Goal: Task Accomplishment & Management: Complete application form

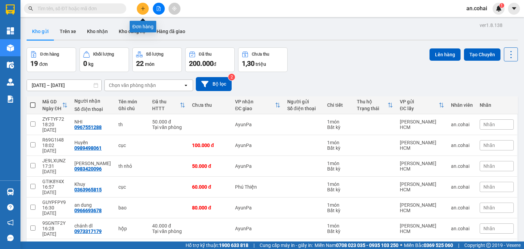
click at [148, 10] on button at bounding box center [143, 9] width 12 height 12
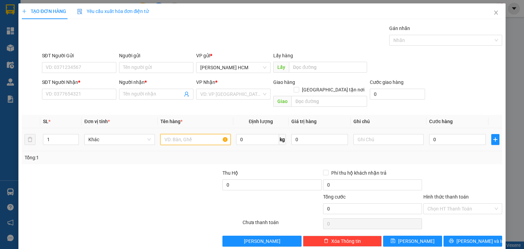
click at [176, 134] on input "text" at bounding box center [195, 139] width 70 height 11
type input "THÙNG"
type input "2"
click at [74, 137] on icon "up" at bounding box center [75, 138] width 2 height 2
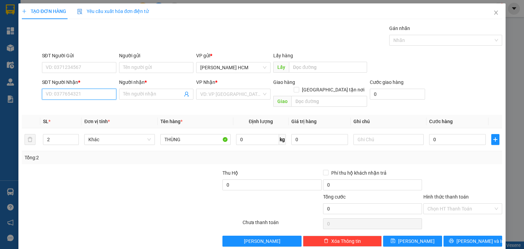
click at [74, 97] on input "SĐT Người Nhận *" at bounding box center [79, 94] width 74 height 11
click at [90, 106] on div "0945678424 - phúc" at bounding box center [78, 108] width 66 height 8
type input "0945678424"
type input "phúc"
click at [225, 97] on span "[PERSON_NAME] HCM" at bounding box center [233, 94] width 66 height 10
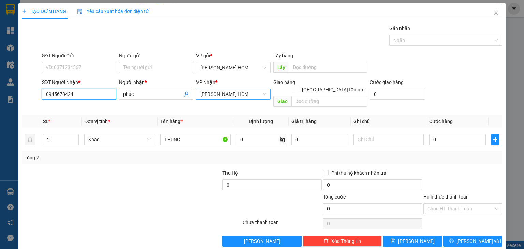
type input "0945678424"
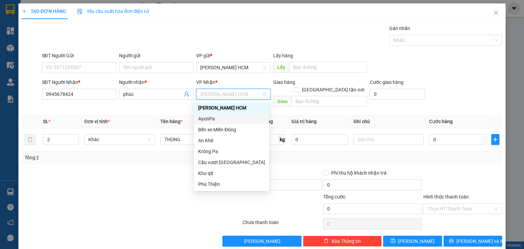
click at [221, 118] on div "AyunPa" at bounding box center [231, 119] width 67 height 8
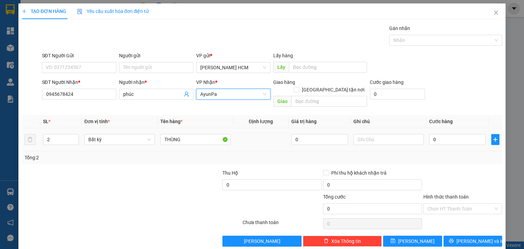
click at [438, 137] on div "0" at bounding box center [458, 140] width 57 height 14
click at [436, 135] on input "0" at bounding box center [458, 139] width 57 height 11
type input "001"
type input "1"
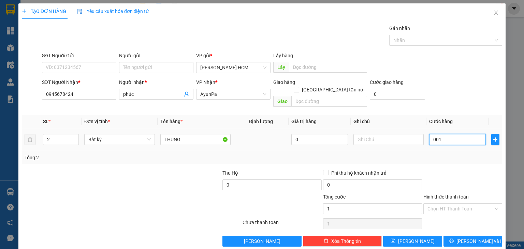
type input "0.014"
type input "14"
type input "00.140"
type input "140"
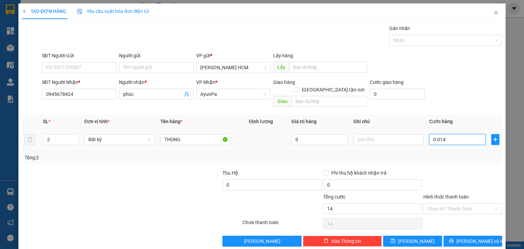
type input "140"
type input "140.000"
drag, startPoint x: 438, startPoint y: 162, endPoint x: 460, endPoint y: 219, distance: 61.5
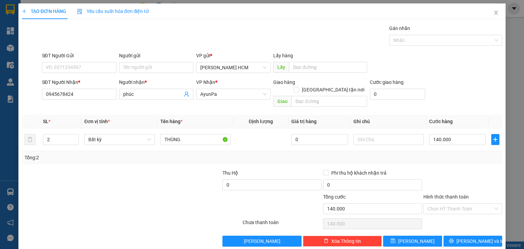
click at [440, 169] on div at bounding box center [463, 181] width 80 height 24
type input "00.001"
type input "1"
type input "0.000.015"
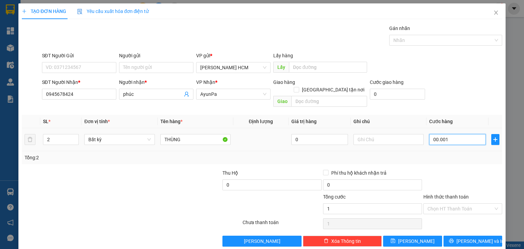
type input "15"
type input "000.000.150"
type input "150"
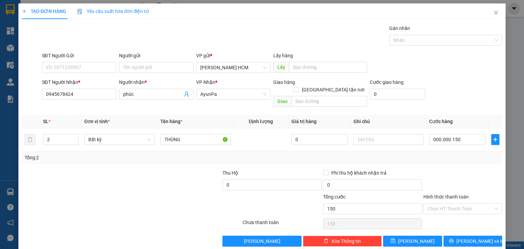
type input "150.000"
click at [465, 183] on div at bounding box center [463, 181] width 80 height 24
click at [475, 236] on button "[PERSON_NAME] và In" at bounding box center [473, 241] width 59 height 11
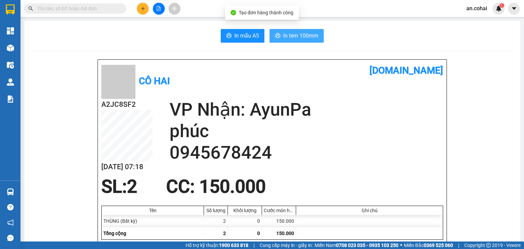
click at [291, 40] on span "In tem 100mm" at bounding box center [300, 35] width 35 height 9
click at [272, 40] on button "In tem 100mm" at bounding box center [297, 36] width 54 height 14
click at [142, 12] on button at bounding box center [143, 9] width 12 height 12
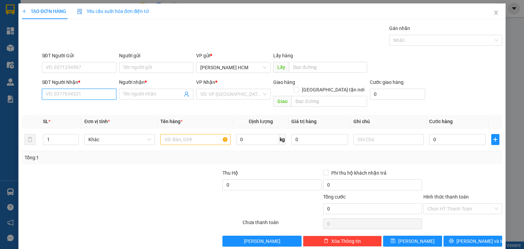
click at [105, 99] on input "SĐT Người Nhận *" at bounding box center [79, 94] width 74 height 11
type input "0979297369"
click at [60, 109] on div "0979297369 - A ĐĂNG (ĐM VINH)" at bounding box center [81, 108] width 73 height 8
type input "A ĐĂNG (ĐM VINH)"
type input "0979297369"
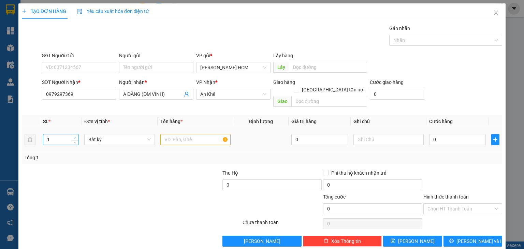
type input "2"
click at [72, 135] on span "Increase Value" at bounding box center [75, 138] width 8 height 6
click at [163, 134] on input "text" at bounding box center [195, 139] width 70 height 11
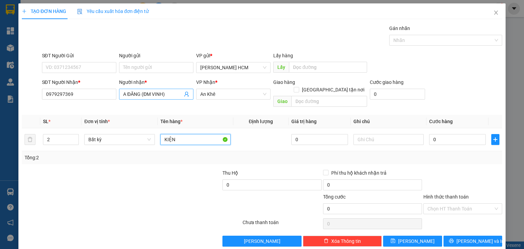
type input "KIỆN"
click at [166, 99] on span "A ĐĂNG (ĐM VINH)" at bounding box center [156, 94] width 74 height 11
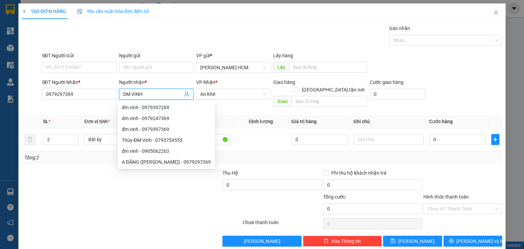
type input "DM VINH"
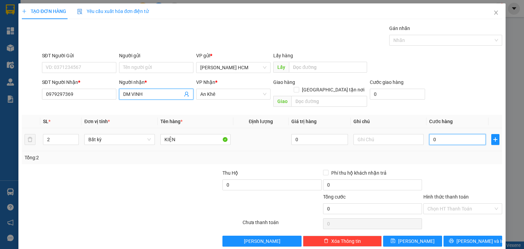
click at [467, 134] on input "0" at bounding box center [458, 139] width 57 height 11
type input "001"
type input "1"
type input "0.013"
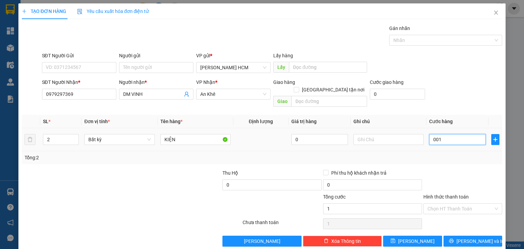
type input "13"
type input "00.130"
type input "130"
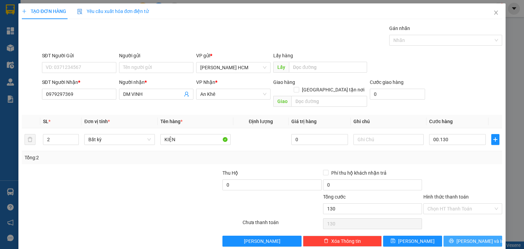
type input "130.000"
click at [452, 236] on button "[PERSON_NAME] và In" at bounding box center [473, 241] width 59 height 11
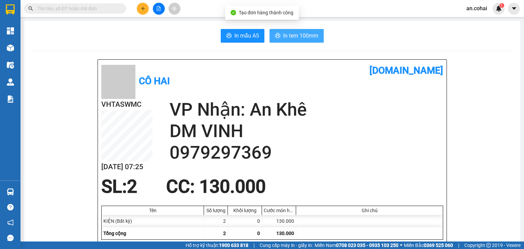
click at [293, 40] on span "In tem 100mm" at bounding box center [300, 35] width 35 height 9
click at [286, 31] on button "In tem 100mm" at bounding box center [297, 36] width 54 height 14
click at [147, 10] on button at bounding box center [143, 9] width 12 height 12
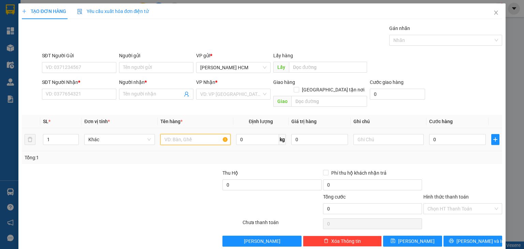
click at [181, 134] on input "text" at bounding box center [195, 139] width 70 height 11
type input "CỤC"
click at [79, 100] on div "SĐT Người Nhận * VD: 0377654321" at bounding box center [79, 91] width 74 height 24
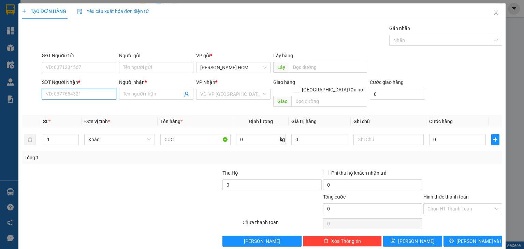
click at [74, 95] on input "SĐT Người Nhận *" at bounding box center [79, 94] width 74 height 11
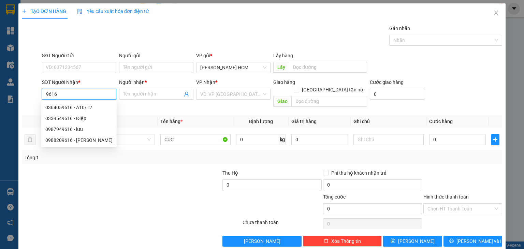
click at [85, 115] on div "0339549616 - Điệp" at bounding box center [78, 119] width 67 height 8
type input "0339549616"
type input "Điệp"
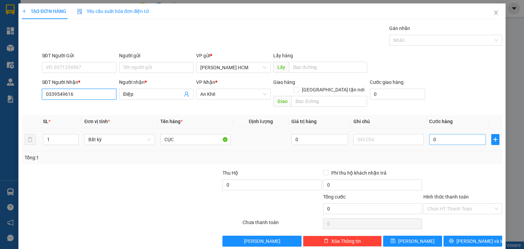
type input "0339549616"
click at [470, 135] on input "0" at bounding box center [458, 139] width 57 height 11
type input "005"
type input "5"
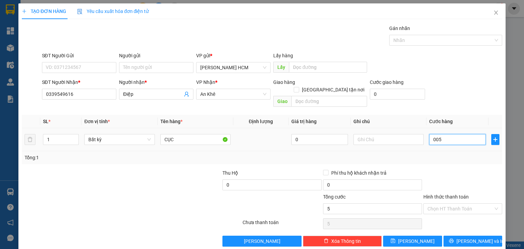
type input "0.050"
type input "50"
type input "50.000"
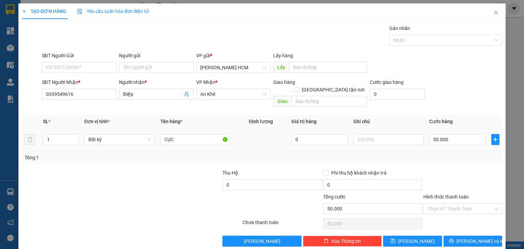
click at [462, 154] on div "Tổng: 1" at bounding box center [262, 157] width 481 height 13
click at [454, 204] on input "Hình thức thanh toán" at bounding box center [461, 209] width 66 height 10
drag, startPoint x: 454, startPoint y: 209, endPoint x: 455, endPoint y: 215, distance: 5.5
click at [454, 210] on div "Tại văn phòng" at bounding box center [459, 214] width 78 height 11
type input "0"
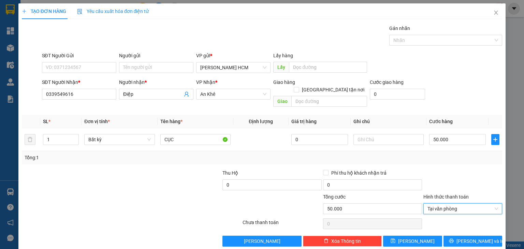
click at [454, 226] on div "Transit Pickup Surcharge Ids Transit Deliver Surcharge Ids Transit Deliver Surc…" at bounding box center [262, 136] width 481 height 222
click at [455, 236] on button "[PERSON_NAME] và In" at bounding box center [473, 241] width 59 height 11
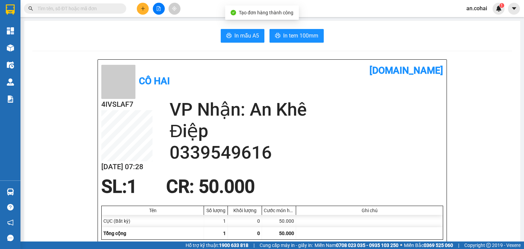
click at [297, 38] on span "In tem 100mm" at bounding box center [300, 35] width 35 height 9
click at [162, 8] on button at bounding box center [159, 9] width 12 height 12
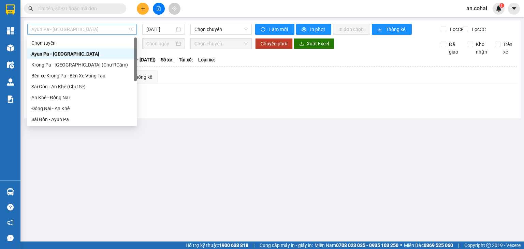
click at [98, 27] on span "Ayun Pa - [GEOGRAPHIC_DATA]" at bounding box center [81, 29] width 101 height 10
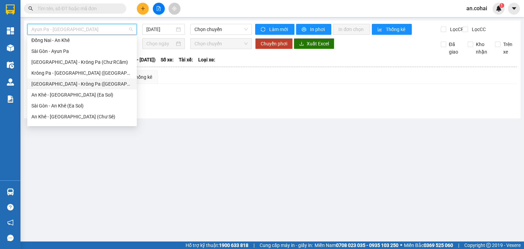
click at [72, 81] on div "[GEOGRAPHIC_DATA] - Krông Pa ([GEOGRAPHIC_DATA])" at bounding box center [81, 84] width 101 height 8
type input "[DATE]"
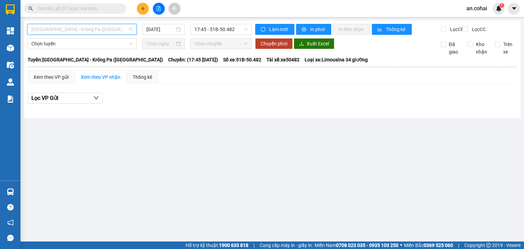
click at [83, 30] on span "[GEOGRAPHIC_DATA] - Krông Pa ([GEOGRAPHIC_DATA])" at bounding box center [81, 29] width 101 height 10
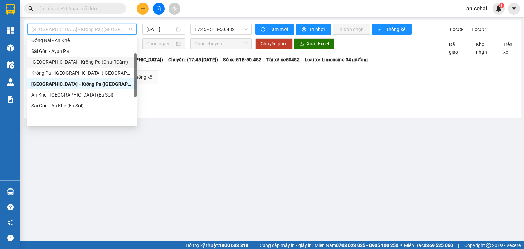
scroll to position [34, 0]
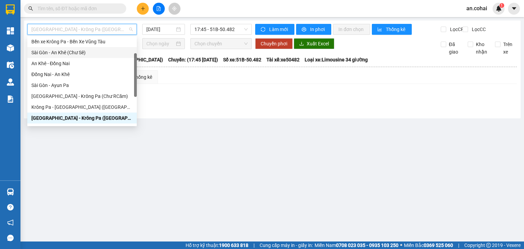
click at [84, 53] on div "Sài Gòn - An Khê (Chư Sê)" at bounding box center [81, 53] width 101 height 8
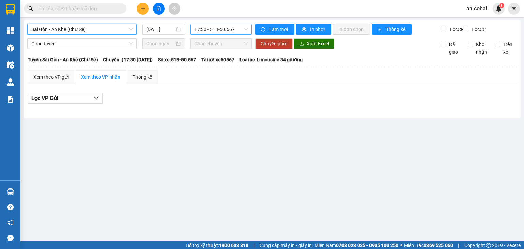
click at [206, 26] on span "17:30 - 51B-50.567" at bounding box center [222, 29] width 54 height 10
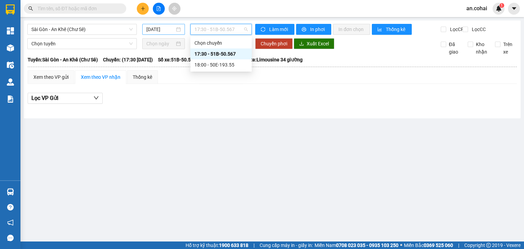
click at [164, 29] on input "[DATE]" at bounding box center [160, 30] width 28 height 8
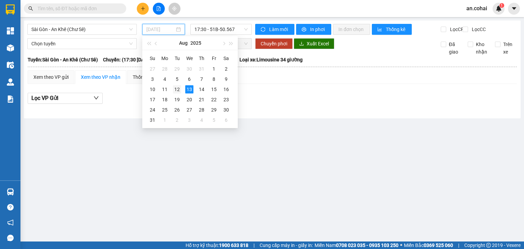
click at [177, 90] on div "12" at bounding box center [177, 89] width 8 height 8
type input "[DATE]"
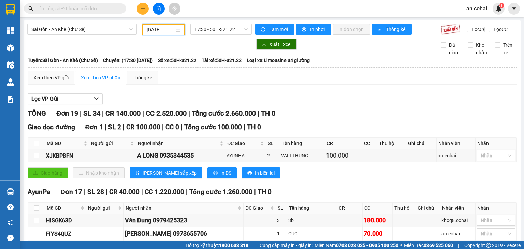
click at [115, 8] on input "text" at bounding box center [78, 9] width 81 height 8
paste input "0367988519"
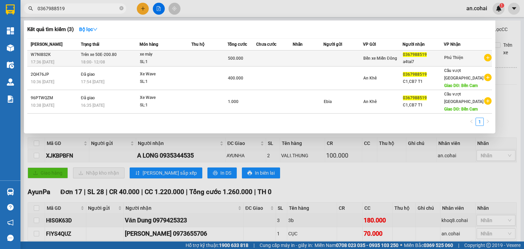
type input "0367988519"
click at [194, 59] on td at bounding box center [210, 59] width 36 height 16
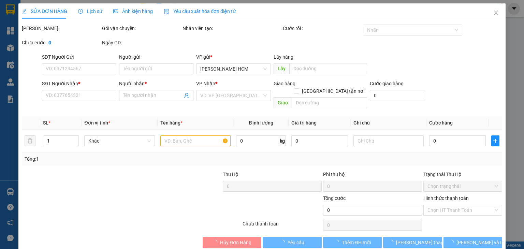
type input "0367988519"
type input "a4tai7"
type input "500.000"
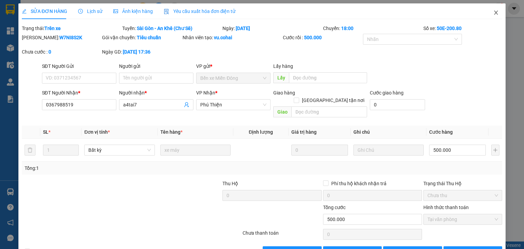
click at [494, 12] on icon "close" at bounding box center [496, 12] width 5 height 5
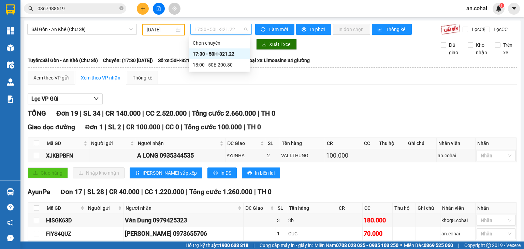
click at [201, 29] on span "17:30 - 50H-321.22" at bounding box center [222, 29] width 54 height 10
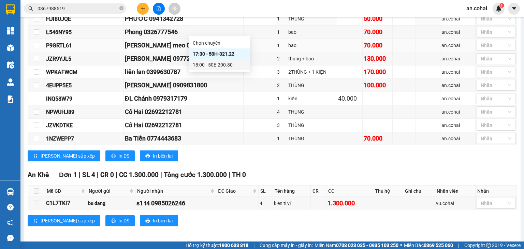
scroll to position [299, 0]
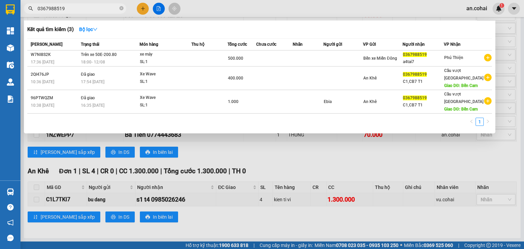
click at [76, 9] on input "0367988519" at bounding box center [78, 9] width 81 height 8
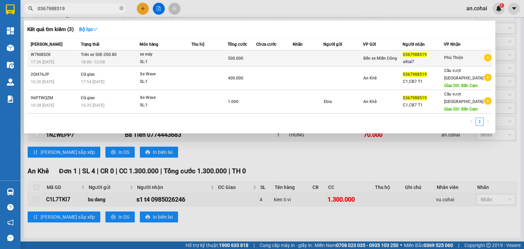
click at [177, 59] on div "SL: 1" at bounding box center [165, 62] width 51 height 8
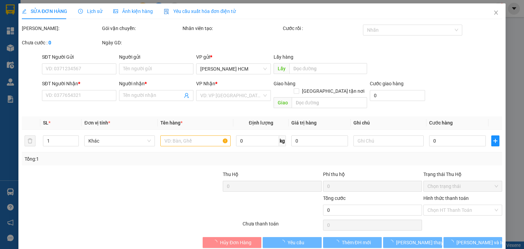
type input "0367988519"
type input "a4tai7"
type input "500.000"
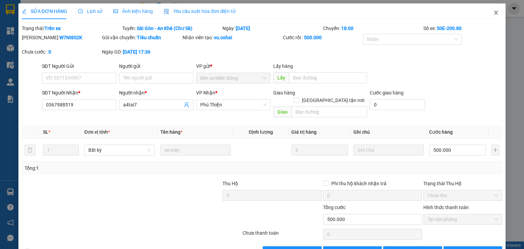
click at [492, 16] on span "Close" at bounding box center [496, 12] width 19 height 19
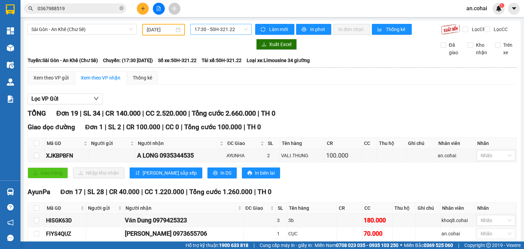
click at [219, 30] on span "17:30 - 50H-321.22" at bounding box center [222, 29] width 54 height 10
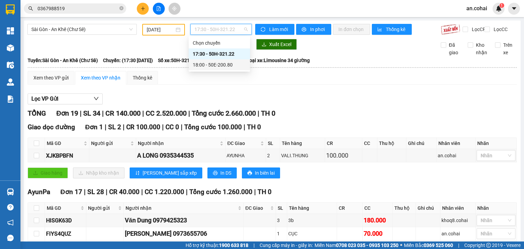
click at [232, 62] on div "18:00 - 50E-200.80" at bounding box center [219, 64] width 61 height 11
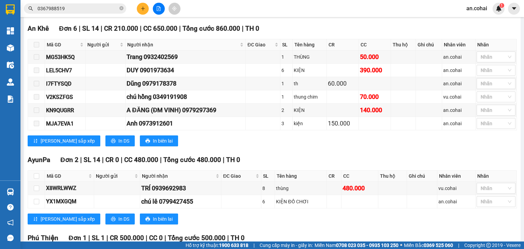
scroll to position [314, 0]
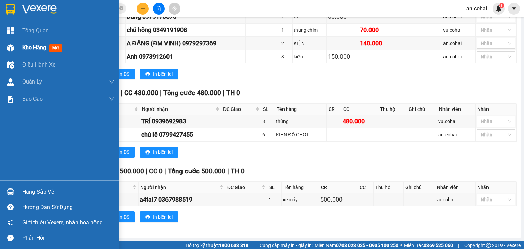
click at [39, 49] on span "Kho hàng" at bounding box center [34, 47] width 24 height 6
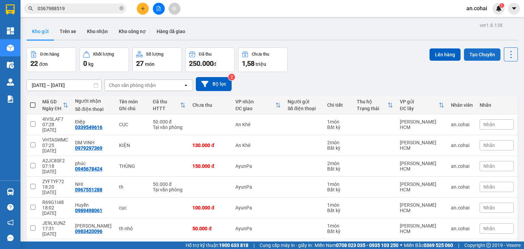
click at [483, 52] on button "Tạo Chuyến" at bounding box center [482, 54] width 37 height 12
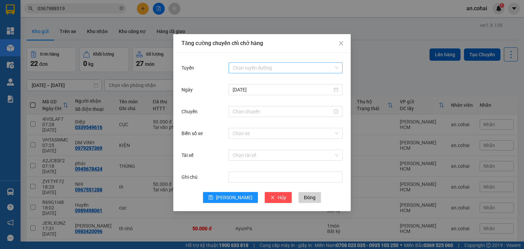
click at [272, 69] on input "Tuyến" at bounding box center [283, 68] width 101 height 10
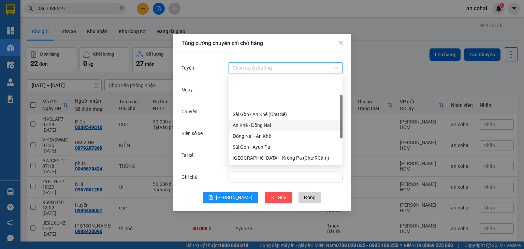
scroll to position [68, 0]
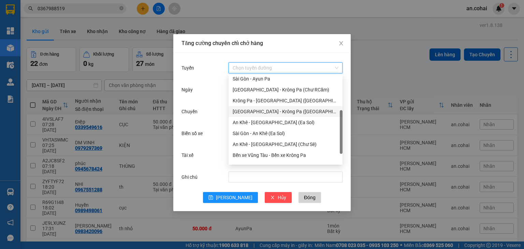
click at [274, 113] on div "[GEOGRAPHIC_DATA] - Krông Pa ([GEOGRAPHIC_DATA])" at bounding box center [286, 112] width 106 height 8
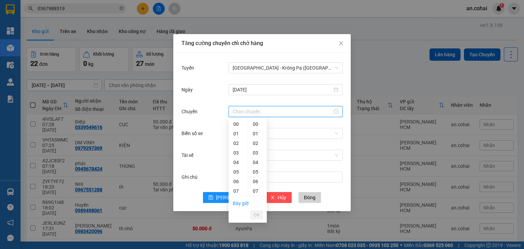
click at [250, 109] on input "Chuyến" at bounding box center [283, 112] width 100 height 8
click at [239, 151] on div "10" at bounding box center [238, 152] width 19 height 10
type input "10:00"
click at [258, 123] on div "00" at bounding box center [257, 125] width 19 height 10
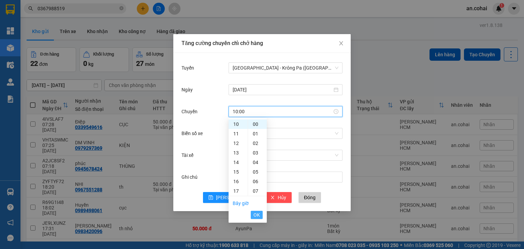
click at [256, 215] on span "OK" at bounding box center [257, 215] width 6 height 8
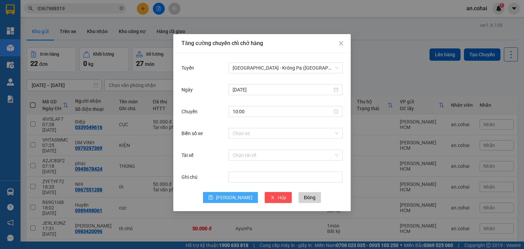
click at [236, 197] on span "[PERSON_NAME]" at bounding box center [234, 198] width 37 height 8
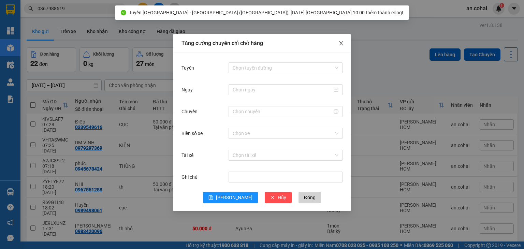
click at [341, 41] on icon "close" at bounding box center [341, 43] width 5 height 5
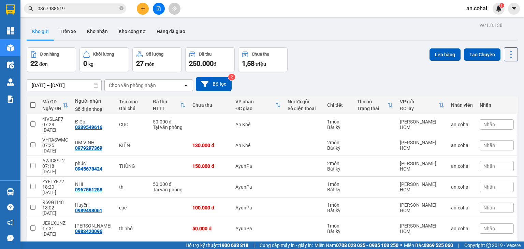
drag, startPoint x: 34, startPoint y: 104, endPoint x: 41, endPoint y: 102, distance: 6.8
click at [34, 104] on span at bounding box center [32, 104] width 5 height 5
click at [33, 102] on input "checkbox" at bounding box center [33, 102] width 0 height 0
checkbox input "true"
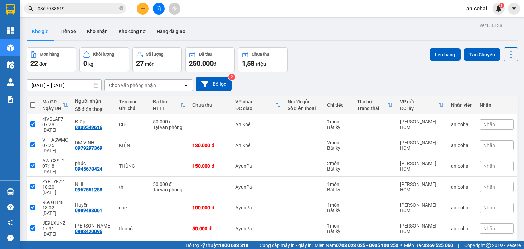
checkbox input "true"
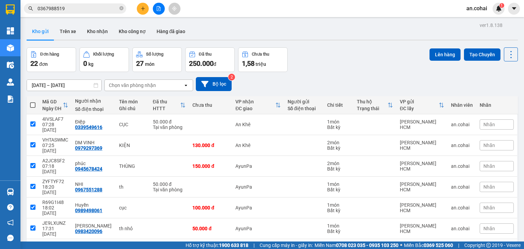
checkbox input "true"
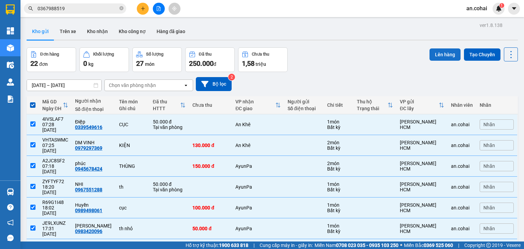
click at [445, 50] on button "Lên hàng" at bounding box center [445, 54] width 31 height 12
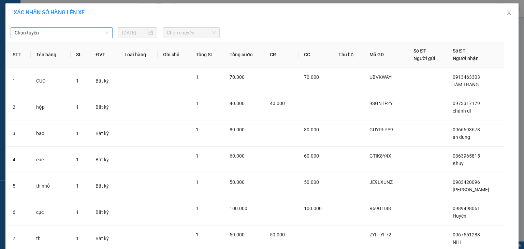
click at [59, 31] on span "Chọn tuyến" at bounding box center [62, 33] width 94 height 10
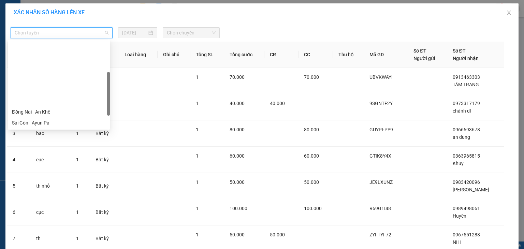
scroll to position [68, 0]
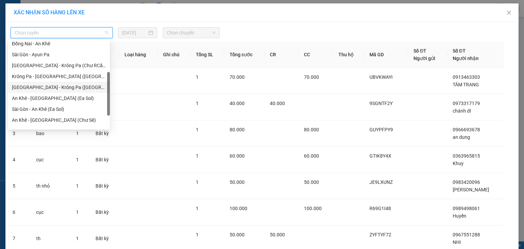
click at [62, 87] on div "[GEOGRAPHIC_DATA] - Krông Pa ([GEOGRAPHIC_DATA])" at bounding box center [59, 88] width 94 height 8
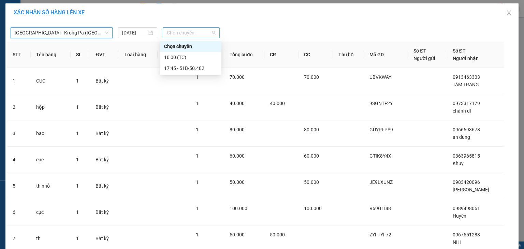
click at [183, 29] on span "Chọn chuyến" at bounding box center [191, 33] width 49 height 10
click at [193, 56] on div "10:00 (TC)" at bounding box center [190, 58] width 53 height 8
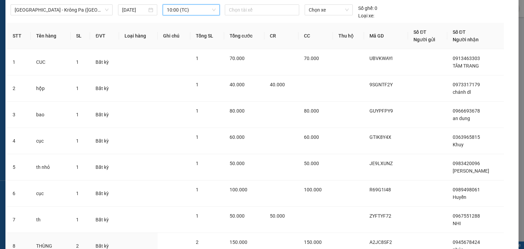
scroll to position [135, 0]
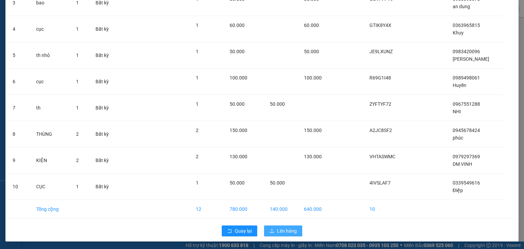
click at [281, 228] on span "Lên hàng" at bounding box center [287, 231] width 20 height 8
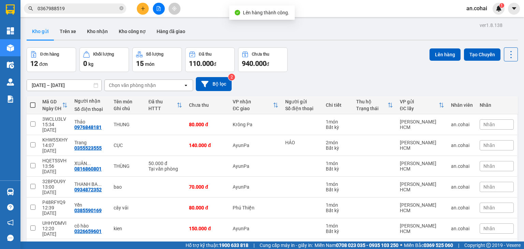
click at [31, 100] on th at bounding box center [33, 105] width 12 height 18
click at [34, 104] on span at bounding box center [32, 104] width 5 height 5
click at [33, 102] on input "checkbox" at bounding box center [33, 102] width 0 height 0
checkbox input "true"
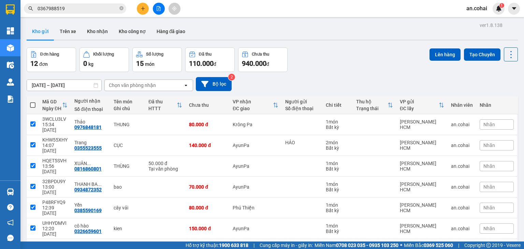
checkbox input "true"
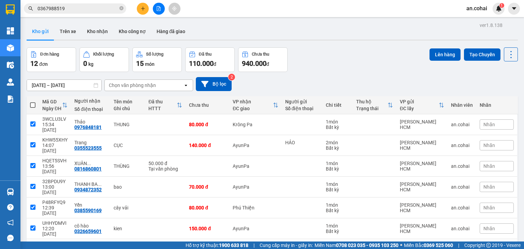
checkbox input "true"
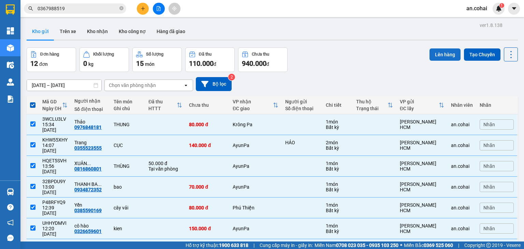
click at [435, 55] on button "Lên hàng" at bounding box center [445, 54] width 31 height 12
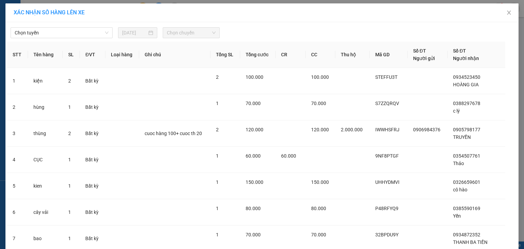
click at [81, 27] on div "Chọn tuyến [DATE] Chọn chuyến" at bounding box center [262, 31] width 510 height 14
click at [79, 31] on span "Chọn tuyến" at bounding box center [62, 33] width 94 height 10
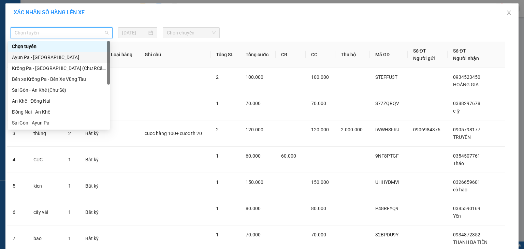
scroll to position [68, 0]
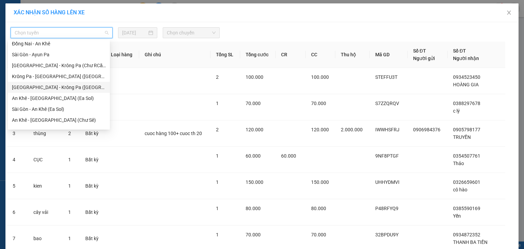
click at [56, 86] on div "[GEOGRAPHIC_DATA] - Krông Pa ([GEOGRAPHIC_DATA])" at bounding box center [59, 88] width 94 height 8
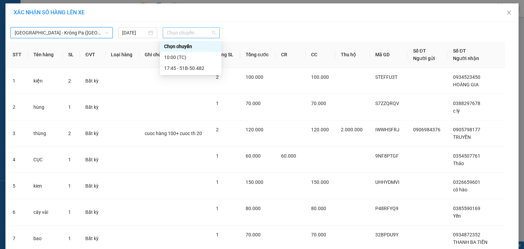
click at [168, 30] on span "Chọn chuyến" at bounding box center [191, 33] width 49 height 10
click at [179, 53] on div "10:00 (TC)" at bounding box center [190, 57] width 61 height 11
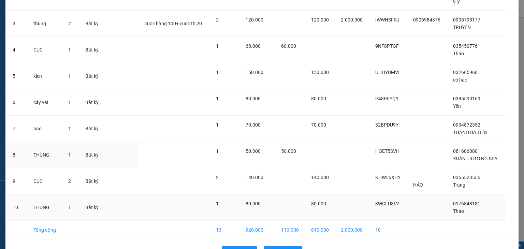
scroll to position [135, 0]
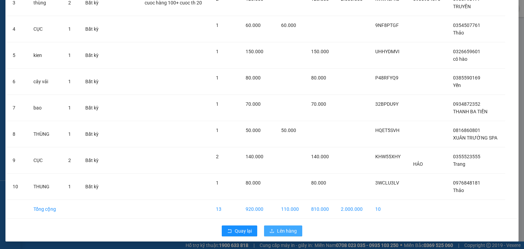
click at [282, 229] on span "Lên hàng" at bounding box center [287, 231] width 20 height 8
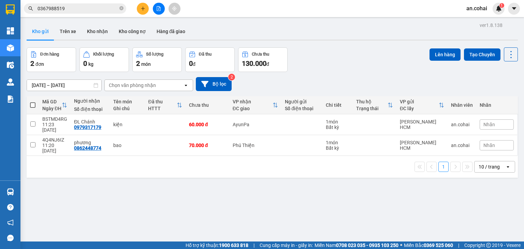
click at [33, 103] on span at bounding box center [32, 104] width 5 height 5
click at [33, 102] on input "checkbox" at bounding box center [33, 102] width 0 height 0
checkbox input "true"
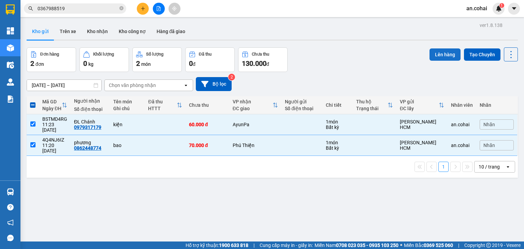
click at [438, 56] on button "Lên hàng" at bounding box center [445, 54] width 31 height 12
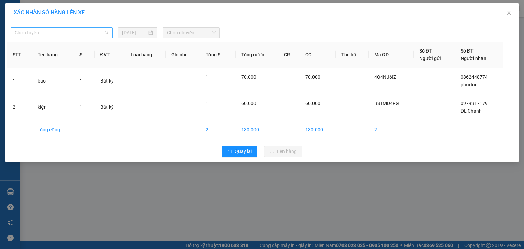
click at [84, 31] on span "Chọn tuyến" at bounding box center [62, 33] width 94 height 10
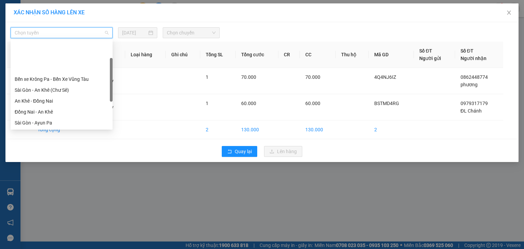
scroll to position [34, 0]
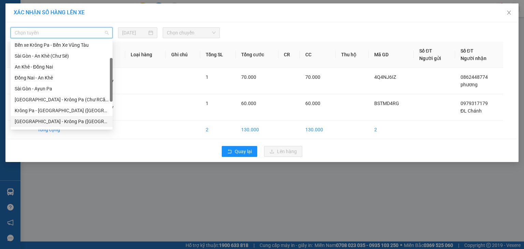
click at [51, 120] on div "[GEOGRAPHIC_DATA] - Krông Pa ([GEOGRAPHIC_DATA])" at bounding box center [62, 122] width 94 height 8
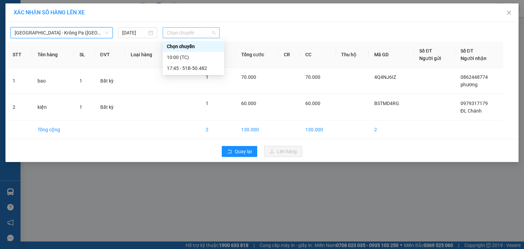
click at [191, 30] on span "Chọn chuyến" at bounding box center [191, 33] width 49 height 10
click at [189, 58] on div "10:00 (TC)" at bounding box center [193, 58] width 53 height 8
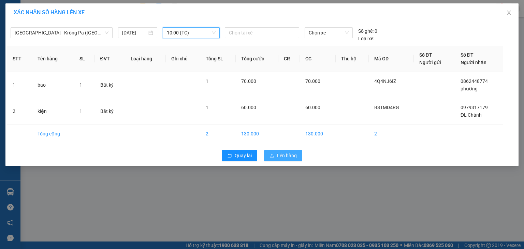
click at [275, 151] on button "Lên hàng" at bounding box center [283, 155] width 38 height 11
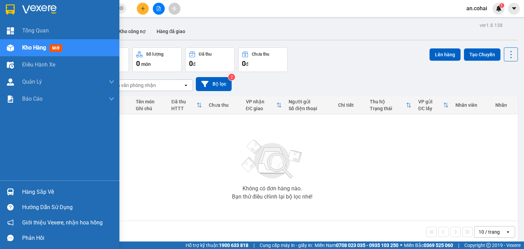
click at [29, 194] on div "Hàng sắp về" at bounding box center [68, 192] width 92 height 10
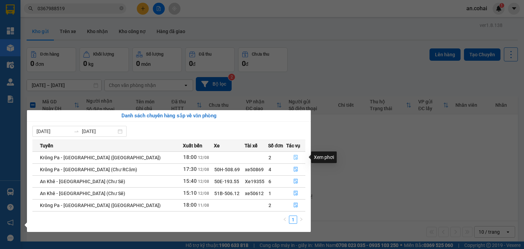
click at [290, 156] on button "button" at bounding box center [296, 157] width 18 height 11
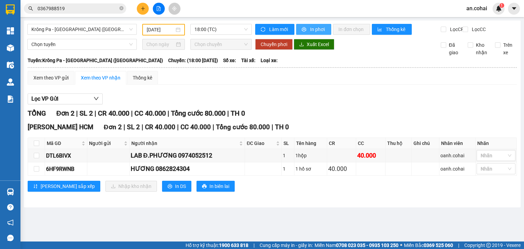
click at [311, 26] on span "In phơi" at bounding box center [318, 30] width 16 height 8
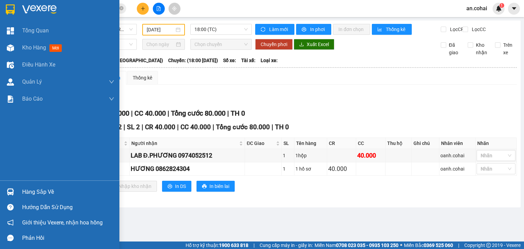
click at [42, 194] on div "Hàng sắp về" at bounding box center [68, 192] width 92 height 10
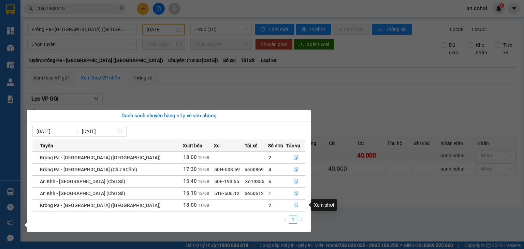
click at [295, 208] on icon "file-done" at bounding box center [296, 205] width 5 height 5
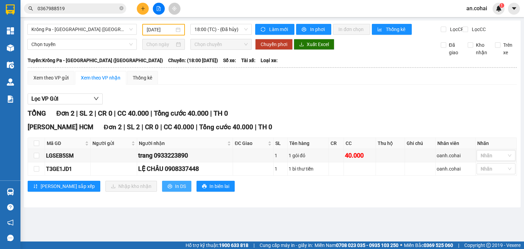
click at [175, 190] on span "In DS" at bounding box center [180, 187] width 11 height 8
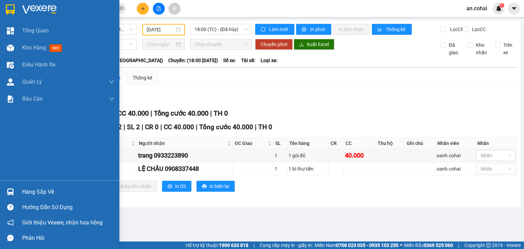
click at [31, 192] on div "Hàng sắp về" at bounding box center [68, 192] width 92 height 10
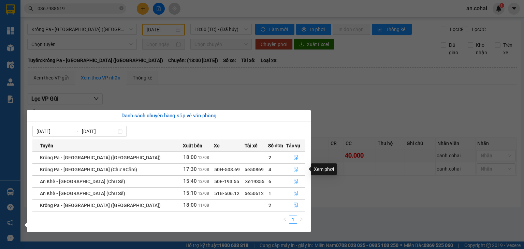
click at [294, 170] on icon "file-done" at bounding box center [296, 169] width 5 height 5
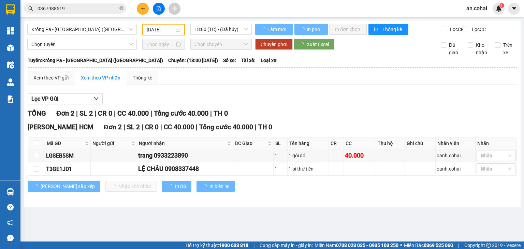
type input "[DATE]"
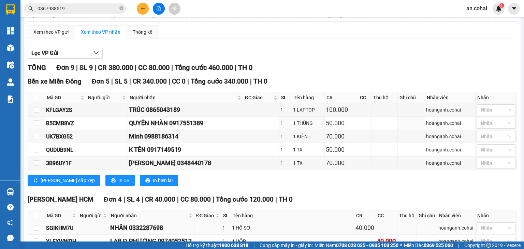
scroll to position [117, 0]
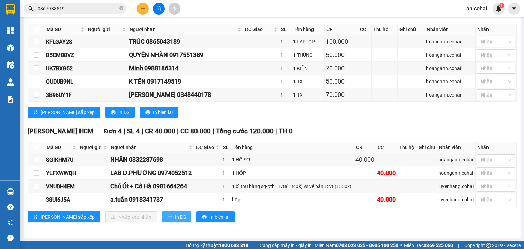
click at [175, 221] on span "In DS" at bounding box center [180, 217] width 11 height 8
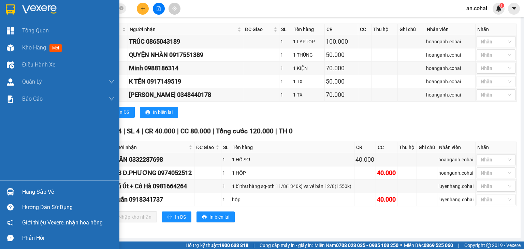
click at [32, 194] on div "Hàng sắp về" at bounding box center [68, 192] width 92 height 10
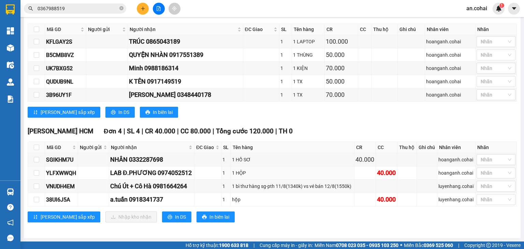
click at [358, 178] on section "Kết quả tìm kiếm ( 3 ) Bộ lọc Mã ĐH Trạng thái Món hàng Thu hộ Tổng cước Chưa c…" at bounding box center [262, 124] width 524 height 249
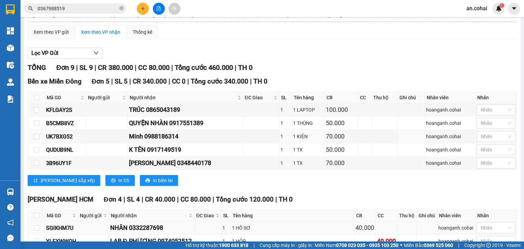
scroll to position [117, 0]
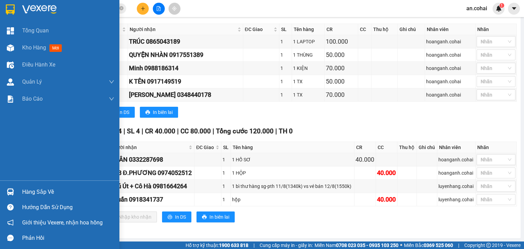
click at [28, 189] on div "Hàng sắp về" at bounding box center [68, 192] width 92 height 10
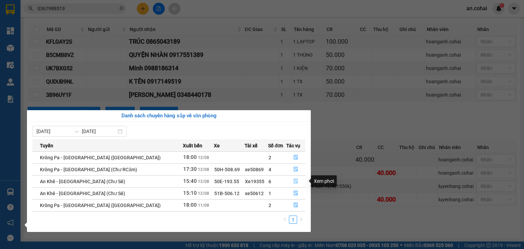
click at [294, 181] on icon "file-done" at bounding box center [296, 181] width 4 height 5
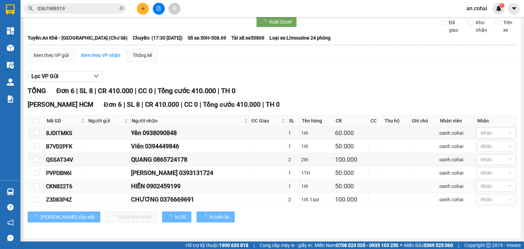
scroll to position [26, 0]
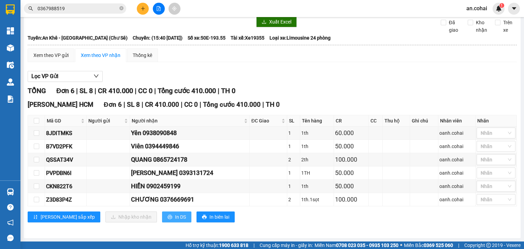
click at [175, 219] on span "In DS" at bounding box center [180, 217] width 11 height 8
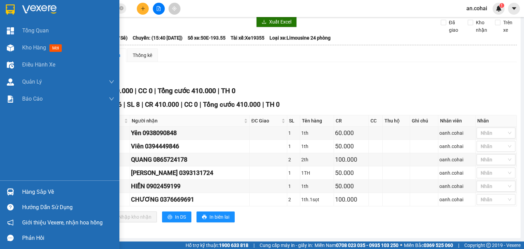
click at [28, 191] on div "Hàng sắp về" at bounding box center [68, 192] width 92 height 10
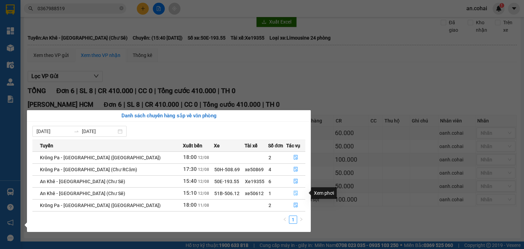
click at [294, 192] on icon "file-done" at bounding box center [296, 193] width 5 height 5
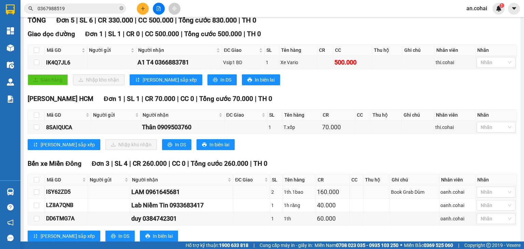
scroll to position [82, 0]
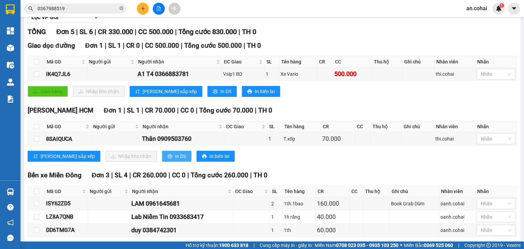
click at [175, 160] on span "In DS" at bounding box center [180, 157] width 11 height 8
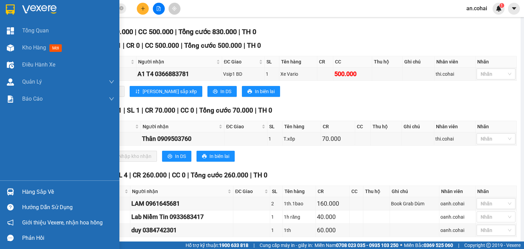
click at [36, 193] on div "Hàng sắp về" at bounding box center [68, 192] width 92 height 10
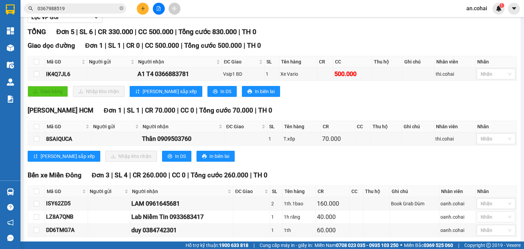
click at [145, 12] on section "Kết quả tìm kiếm ( 3 ) Bộ lọc Mã ĐH Trạng thái Món hàng Thu hộ Tổng cước Chưa c…" at bounding box center [262, 124] width 524 height 249
click at [145, 6] on icon "plus" at bounding box center [143, 8] width 5 height 5
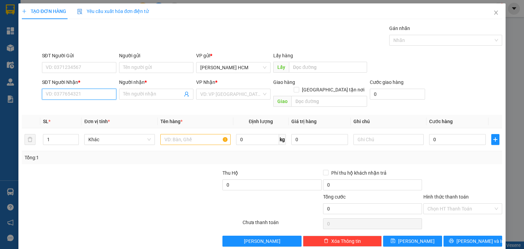
click at [78, 94] on input "SĐT Người Nhận *" at bounding box center [79, 94] width 74 height 11
click at [81, 108] on div "0978481481 - HẬU TRỊNH" at bounding box center [78, 108] width 66 height 8
type input "0978481481"
type input "HẬU TRỊNH"
type input "0978481481"
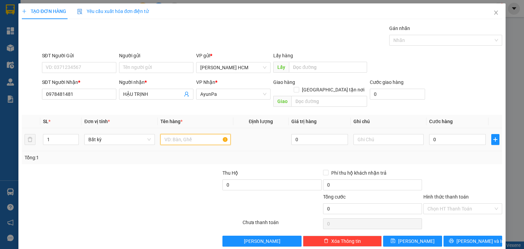
click at [194, 134] on input "text" at bounding box center [195, 139] width 70 height 11
type input "CUC"
click at [462, 134] on input "0" at bounding box center [458, 139] width 57 height 11
type input "004"
type input "4"
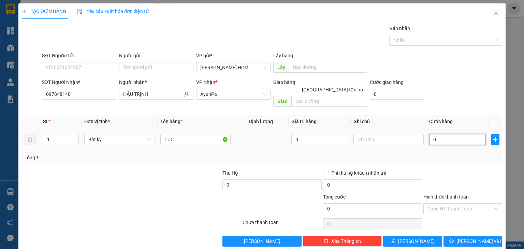
type input "4"
type input "0.040"
type input "40"
type input "40.000"
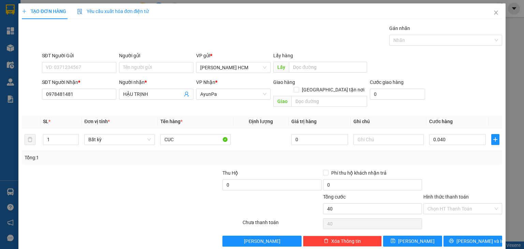
type input "40.000"
click at [454, 160] on div "Transit Pickup Surcharge Ids Transit Deliver Surcharge Ids Transit Deliver Surc…" at bounding box center [262, 136] width 481 height 222
click at [450, 236] on button "[PERSON_NAME] và In" at bounding box center [473, 241] width 59 height 11
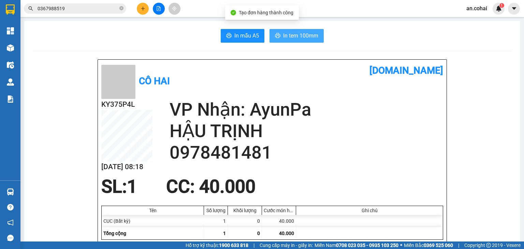
click at [311, 38] on span "In tem 100mm" at bounding box center [300, 35] width 35 height 9
